Goal: Transaction & Acquisition: Book appointment/travel/reservation

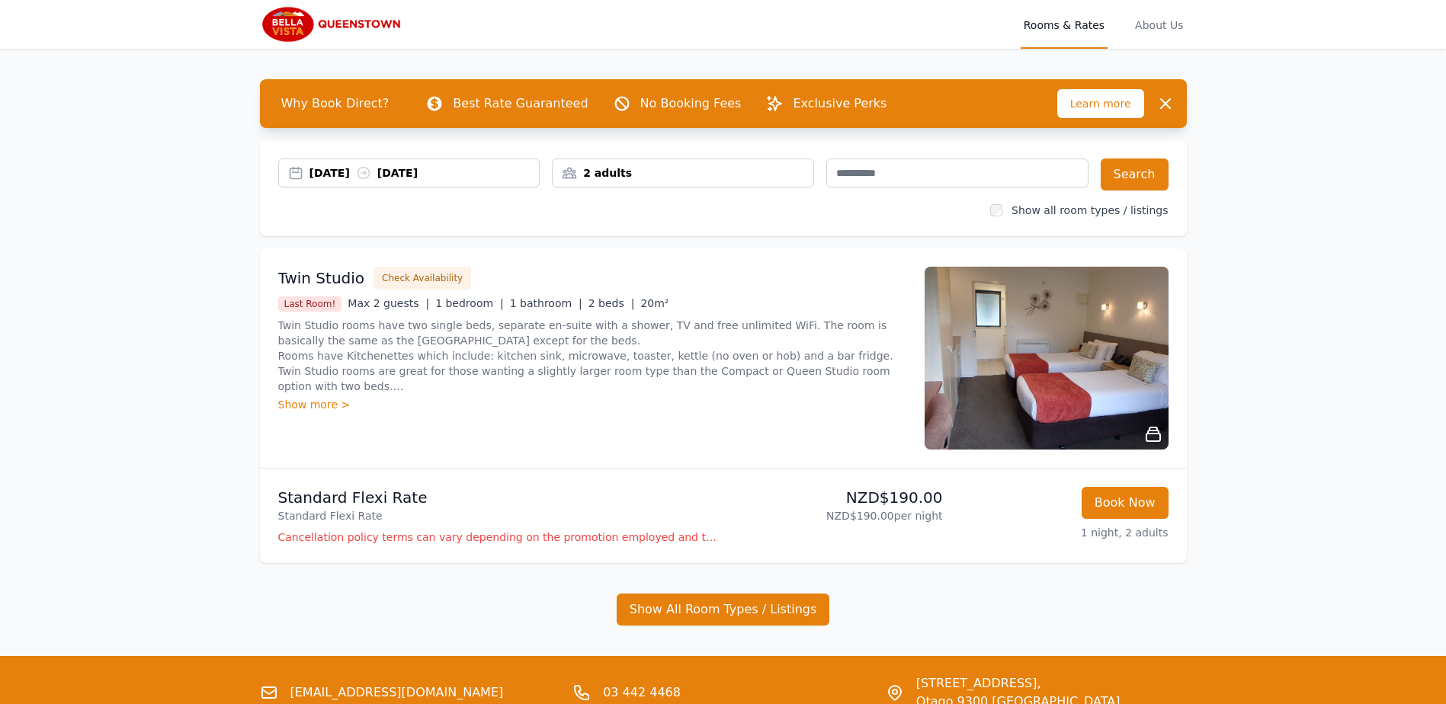
click at [353, 175] on div "[DATE] [DATE]" at bounding box center [425, 172] width 230 height 15
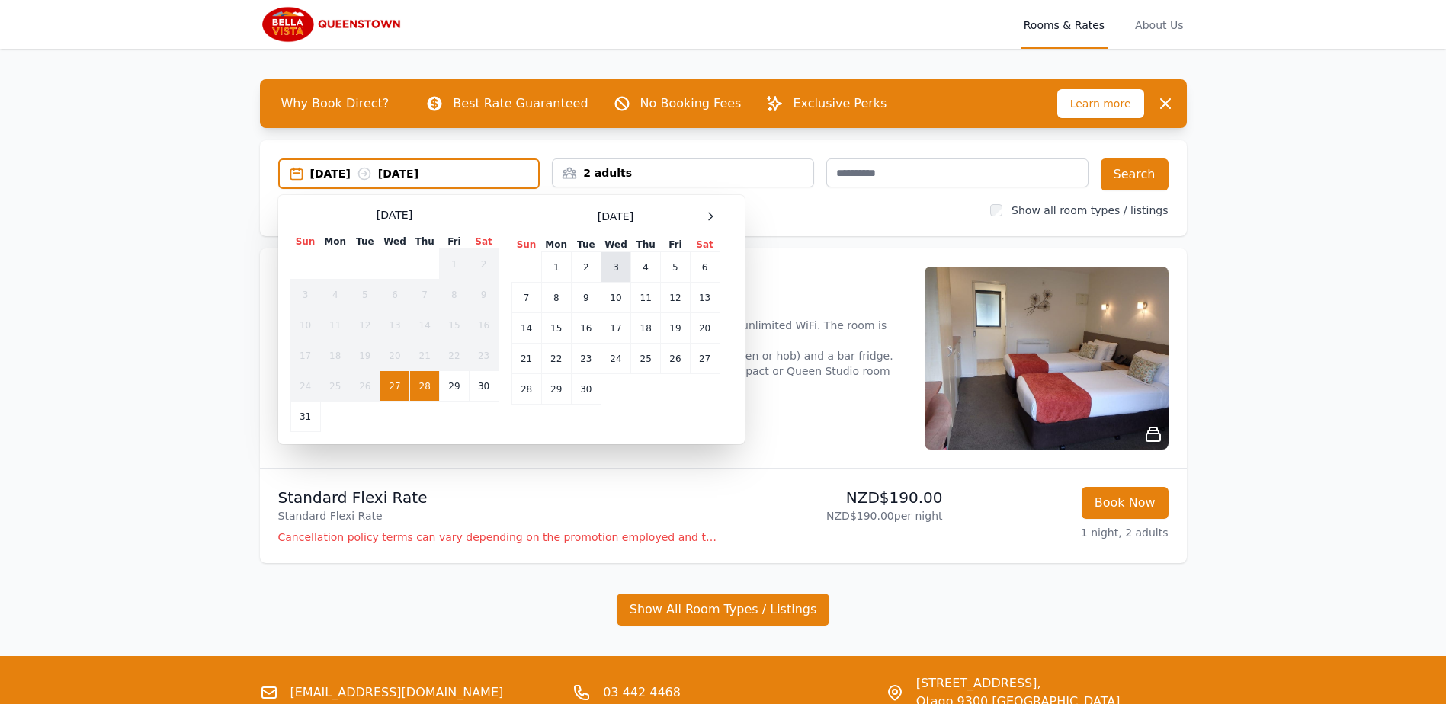
click at [615, 266] on td "3" at bounding box center [616, 267] width 30 height 30
click at [647, 266] on td "4" at bounding box center [646, 267] width 30 height 30
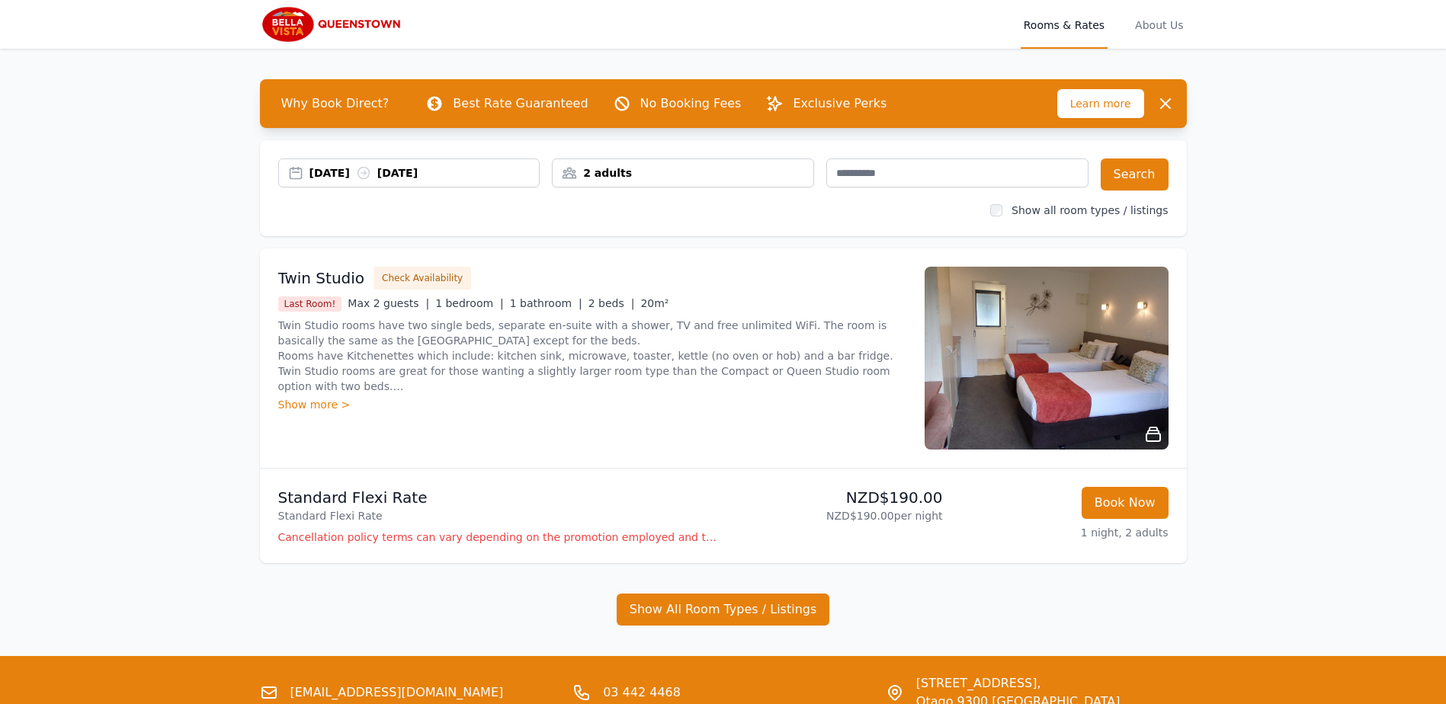
click at [748, 170] on div "2 adults" at bounding box center [683, 172] width 261 height 15
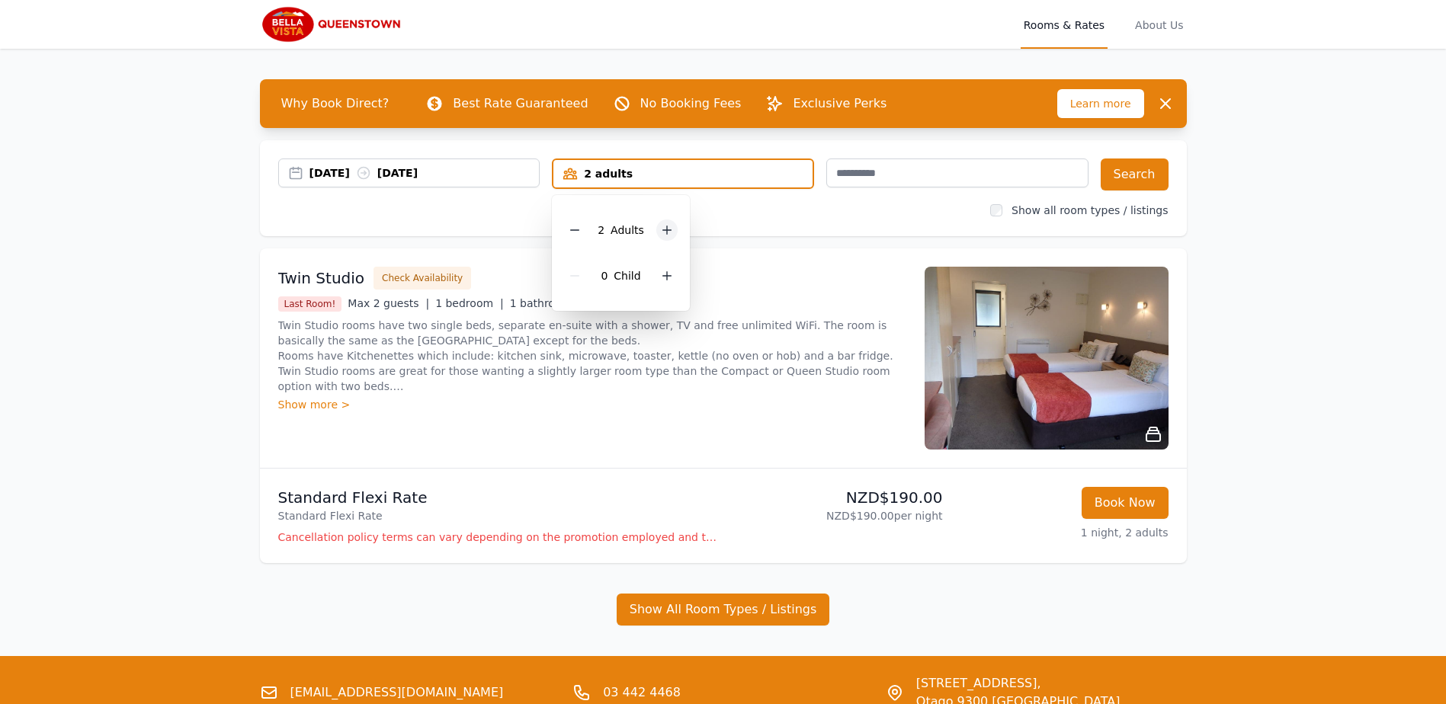
click at [666, 227] on icon at bounding box center [667, 230] width 8 height 8
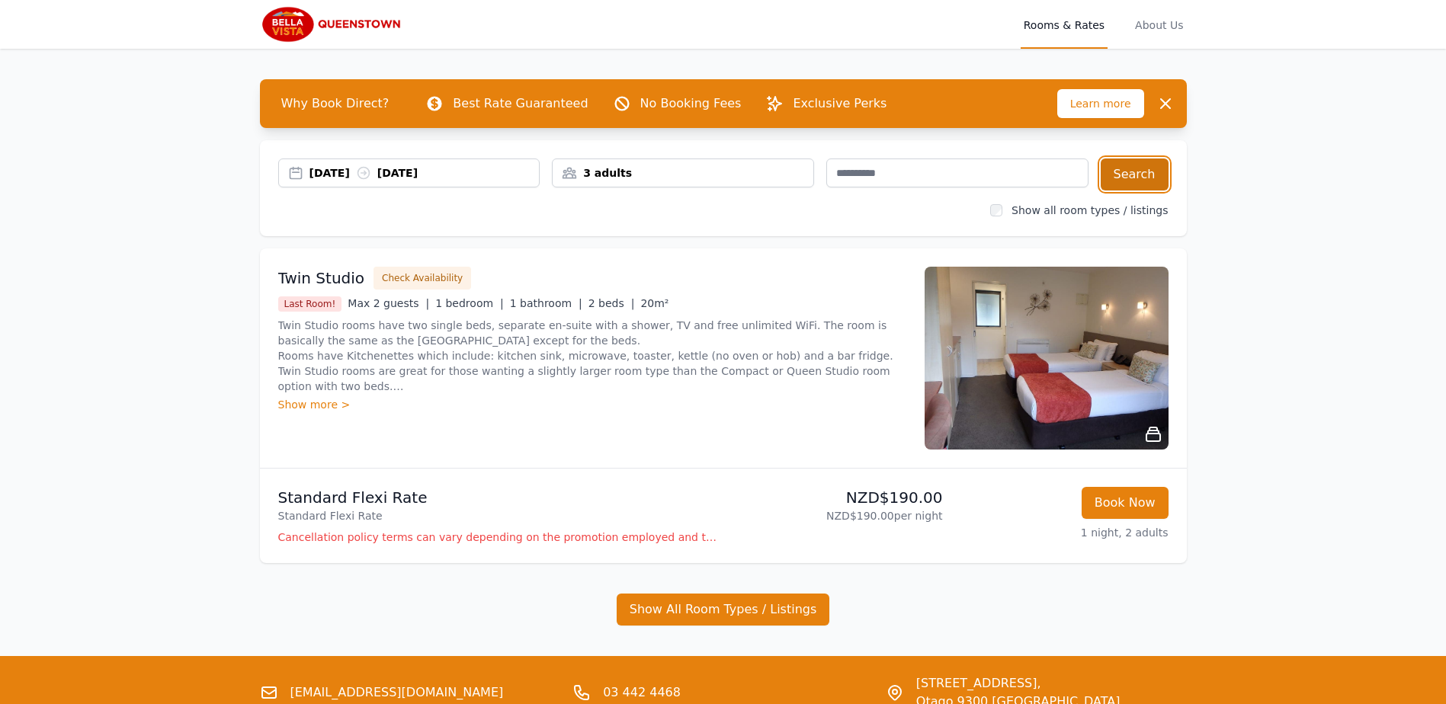
click at [1142, 174] on button "Search" at bounding box center [1135, 175] width 68 height 32
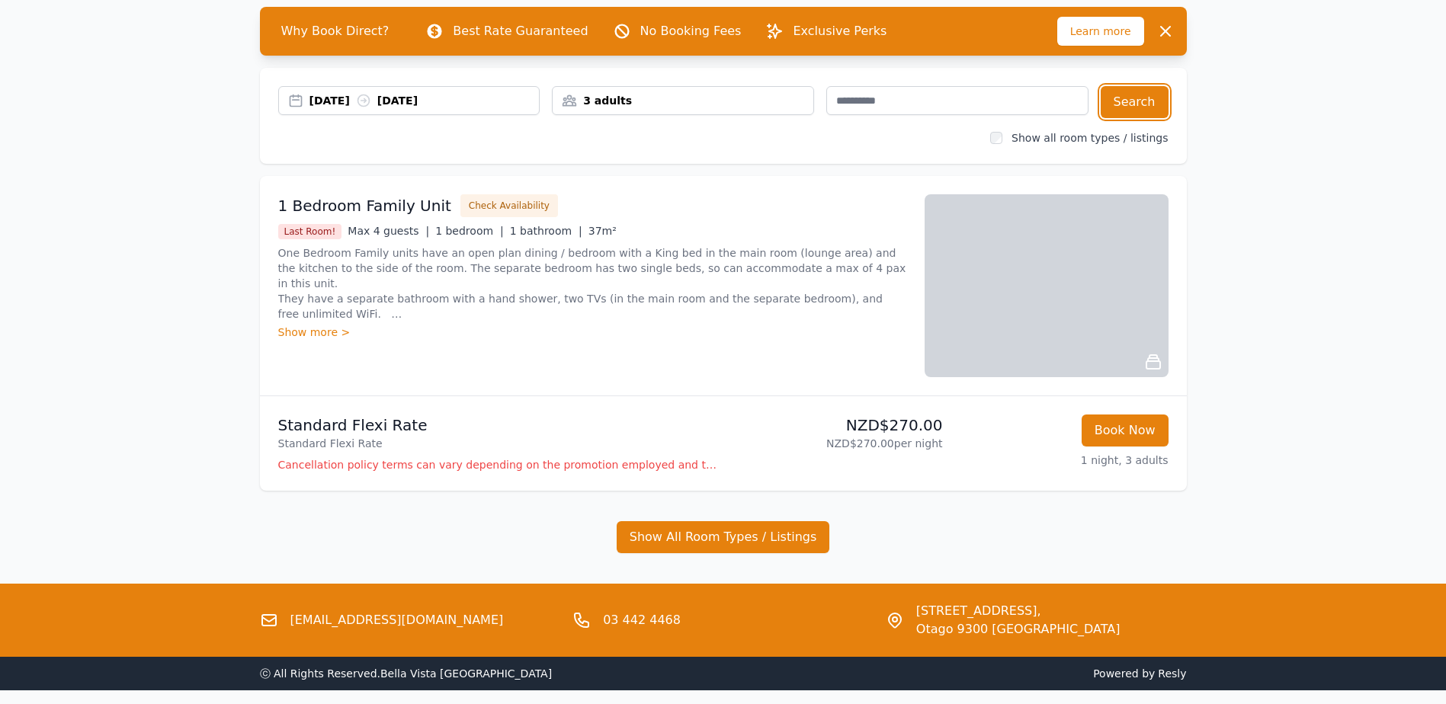
scroll to position [132, 0]
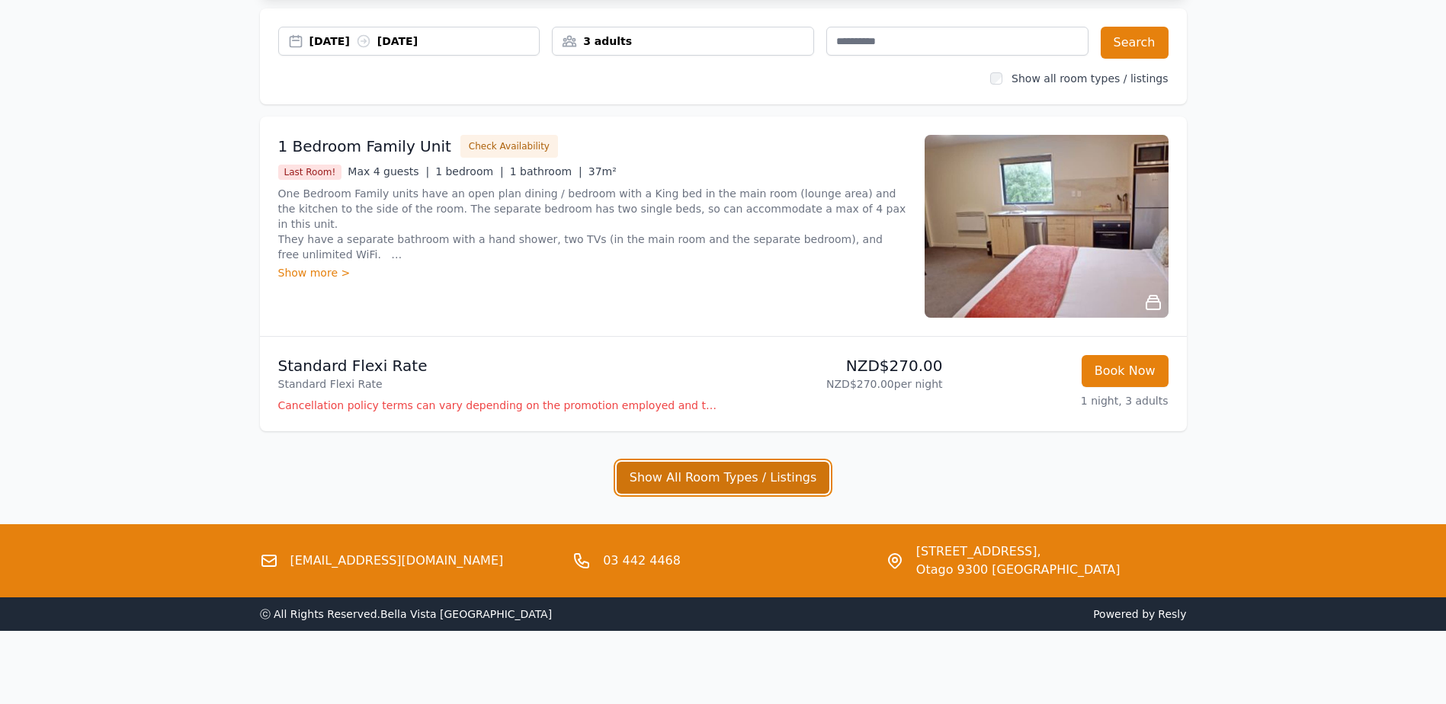
click at [716, 482] on button "Show All Room Types / Listings" at bounding box center [723, 478] width 213 height 32
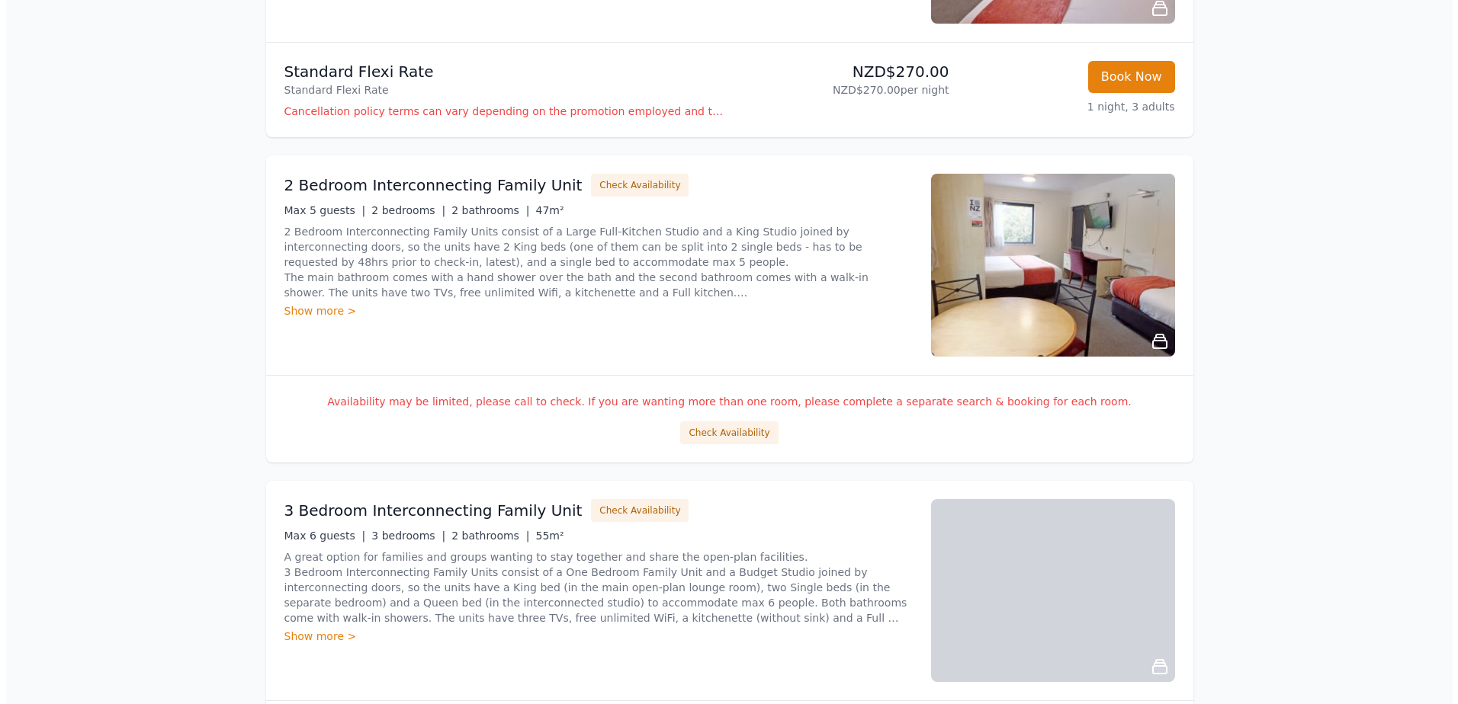
scroll to position [589, 0]
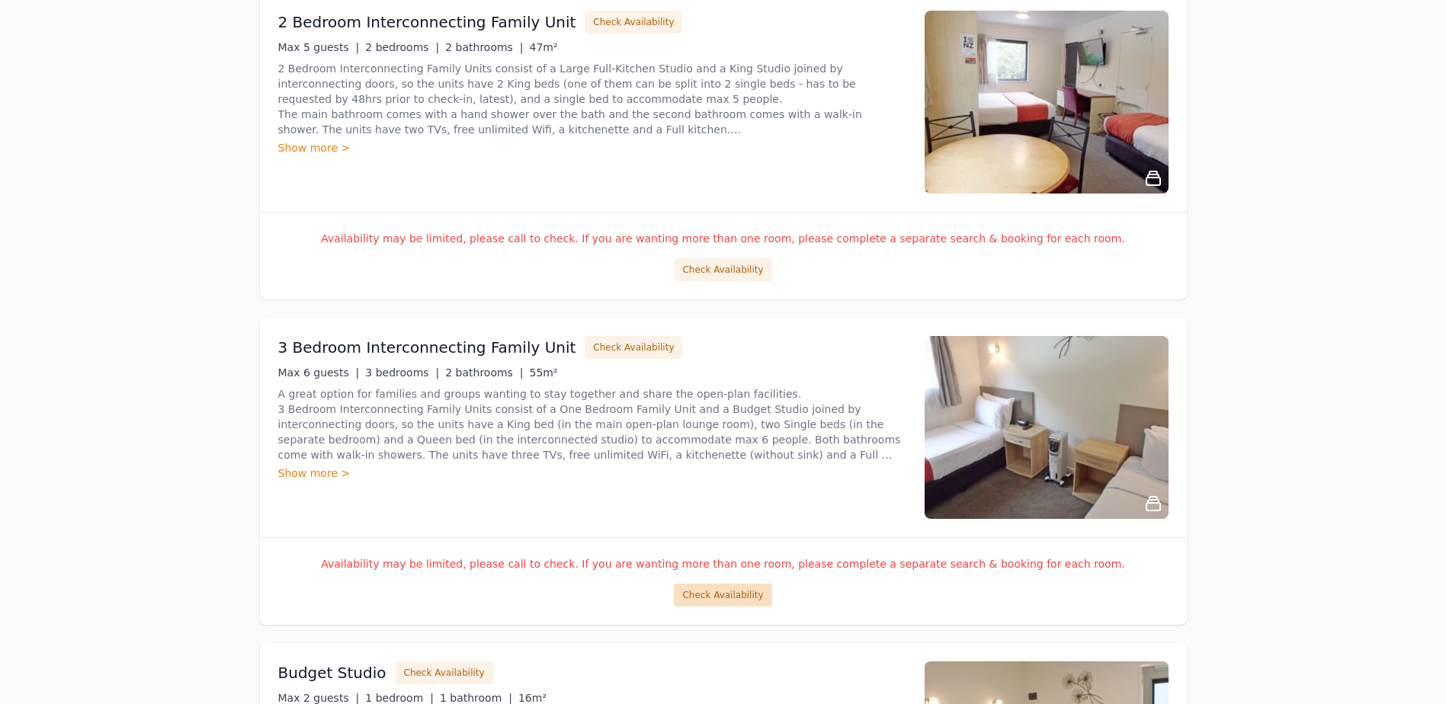
click at [714, 596] on button "Check Availability" at bounding box center [723, 595] width 98 height 23
